Goal: Transaction & Acquisition: Purchase product/service

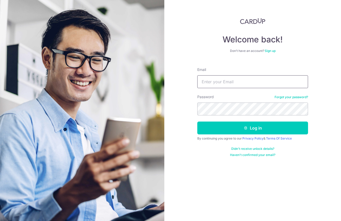
click at [213, 83] on input "Email" at bounding box center [252, 81] width 111 height 13
type input "gloriacai.peishan@gmail.com"
click at [252, 128] on button "Log in" at bounding box center [252, 128] width 111 height 13
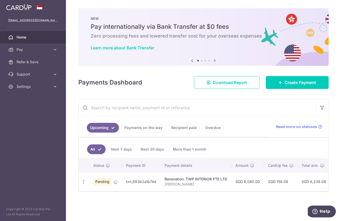
click at [321, 212] on span "Help" at bounding box center [324, 211] width 11 height 5
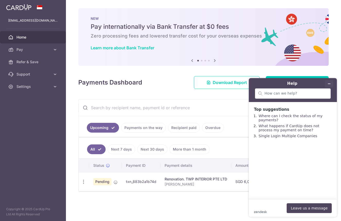
click at [329, 84] on icon "Minimise widget" at bounding box center [329, 84] width 4 height 4
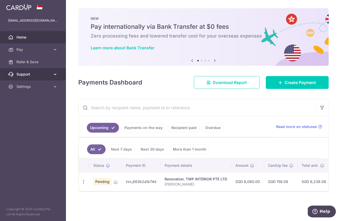
click at [55, 74] on icon at bounding box center [54, 74] width 5 height 5
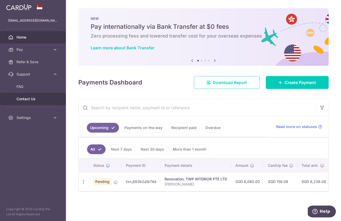
click at [23, 101] on span "Contact Us" at bounding box center [33, 98] width 34 height 5
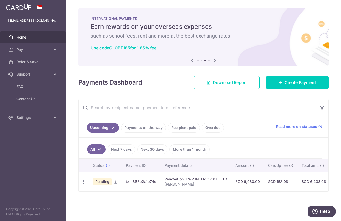
drag, startPoint x: 156, startPoint y: 183, endPoint x: 125, endPoint y: 178, distance: 32.0
click at [125, 178] on td "txn_883b2a1b74d" at bounding box center [141, 181] width 39 height 19
copy td "txn_883b2a1b74d"
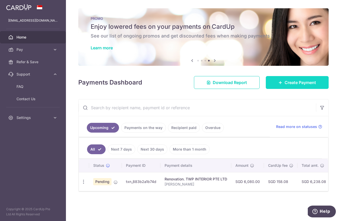
click at [307, 86] on link "Create Payment" at bounding box center [296, 82] width 63 height 13
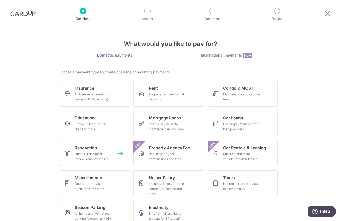
click at [108, 154] on div "Home furnishing or interior reno-expenses" at bounding box center [93, 156] width 37 height 10
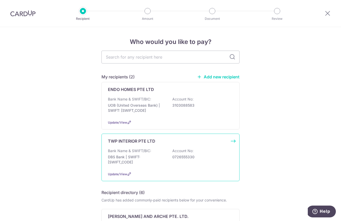
click at [178, 169] on div "TWP INTERIOR PTE LTD Bank Name & SWIFT/BIC: DBS Bank | SWIFT: DBSSSGSGXXX Accou…" at bounding box center [170, 158] width 138 height 48
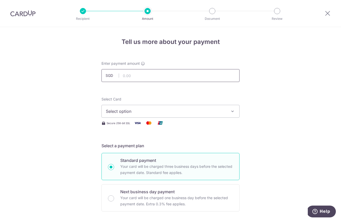
click at [147, 78] on input "text" at bounding box center [170, 75] width 138 height 13
type input "21,550.00"
click at [228, 118] on button "Select option" at bounding box center [170, 111] width 138 height 13
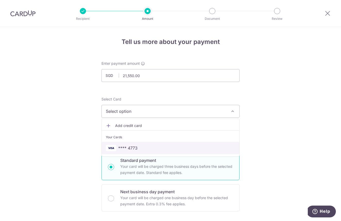
click at [202, 151] on link "**** 4773" at bounding box center [170, 148] width 137 height 12
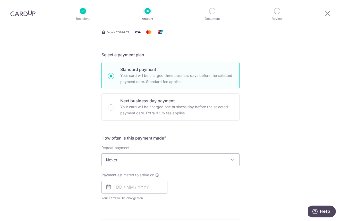
scroll to position [116, 0]
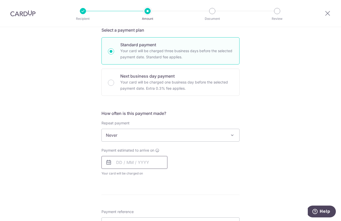
click at [154, 164] on input "text" at bounding box center [134, 162] width 66 height 13
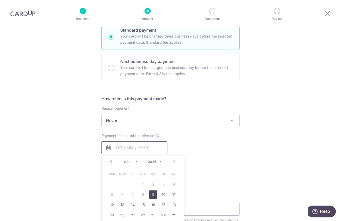
scroll to position [131, 0]
click at [162, 196] on link "10" at bounding box center [163, 194] width 8 height 8
type input "10/10/2025"
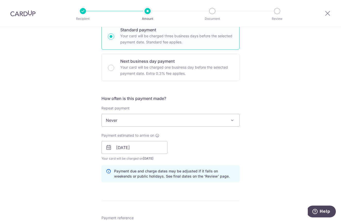
click at [248, 154] on div "Tell us more about your payment Enter payment amount SGD 21,550.00 21550.00 Sel…" at bounding box center [170, 156] width 341 height 521
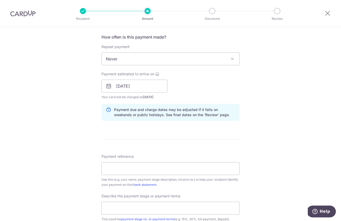
scroll to position [193, 0]
click at [152, 165] on input "Payment reference" at bounding box center [170, 168] width 138 height 13
type input "[PERSON_NAME]"
click at [258, 185] on div "Tell us more about your payment Enter payment amount SGD 21,550.00 21550.00 Sel…" at bounding box center [170, 94] width 341 height 521
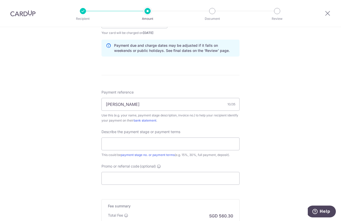
scroll to position [258, 0]
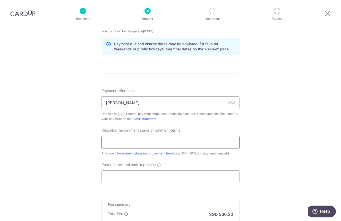
click at [217, 146] on input "text" at bounding box center [170, 142] width 138 height 13
type input "40%"
click at [221, 177] on input "Promo or referral code (optional)" at bounding box center [170, 177] width 138 height 13
paste input "OFF225"
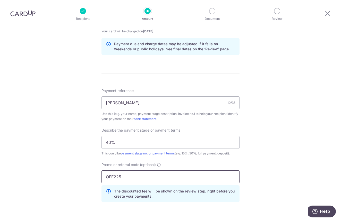
type input "OFF225"
click at [297, 178] on div "Tell us more about your payment Enter payment amount SGD 21,550.00 21550.00 Sel…" at bounding box center [170, 41] width 341 height 544
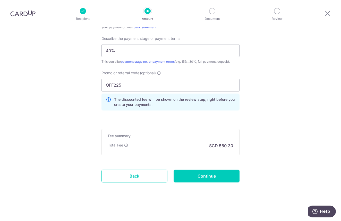
scroll to position [350, 0]
click at [186, 176] on input "Continue" at bounding box center [206, 176] width 66 height 13
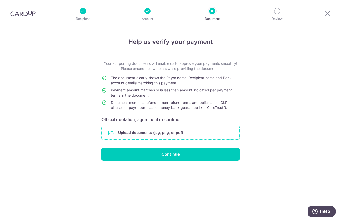
click at [180, 133] on input "file" at bounding box center [170, 132] width 137 height 13
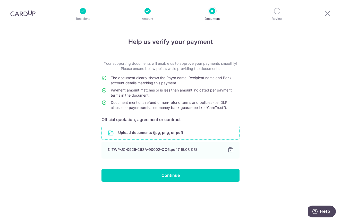
click at [140, 135] on input "file" at bounding box center [170, 132] width 137 height 13
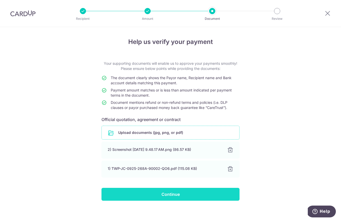
click at [190, 197] on input "Continue" at bounding box center [170, 194] width 138 height 13
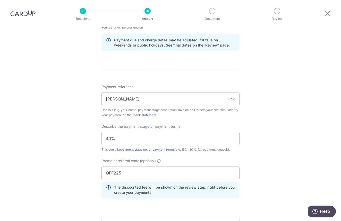
scroll to position [267, 0]
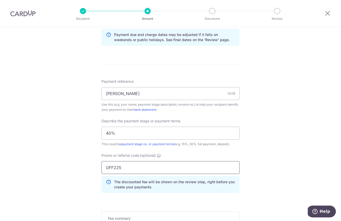
click at [123, 167] on input "OFF225" at bounding box center [170, 167] width 138 height 13
type input "RENO25ONE"
click at [284, 161] on div "Tell us more about your payment Enter payment amount SGD 21,550.00 21550.00 Sel…" at bounding box center [170, 32] width 341 height 544
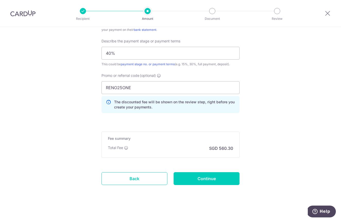
scroll to position [349, 0]
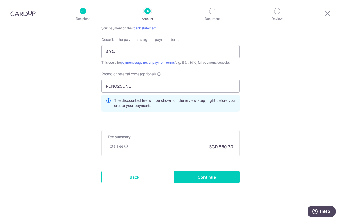
click at [223, 176] on input "Continue" at bounding box center [206, 177] width 66 height 13
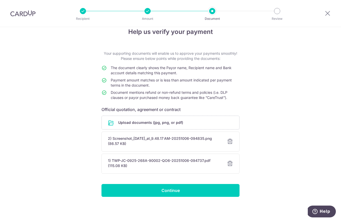
scroll to position [10, 0]
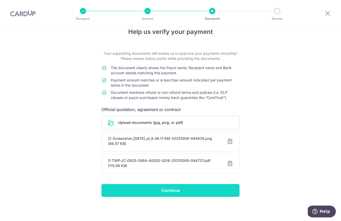
click at [198, 193] on input "Continue" at bounding box center [170, 190] width 138 height 13
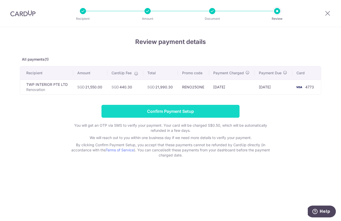
click at [173, 113] on input "Confirm Payment Setup" at bounding box center [170, 111] width 138 height 13
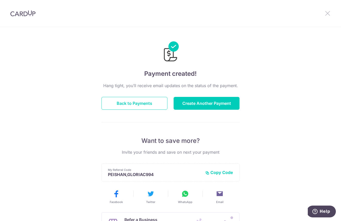
click at [328, 14] on icon at bounding box center [327, 13] width 6 height 6
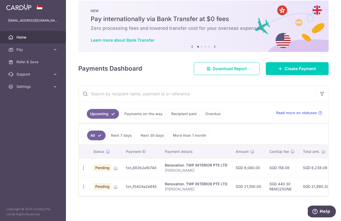
scroll to position [8, 0]
